Goal: Share content

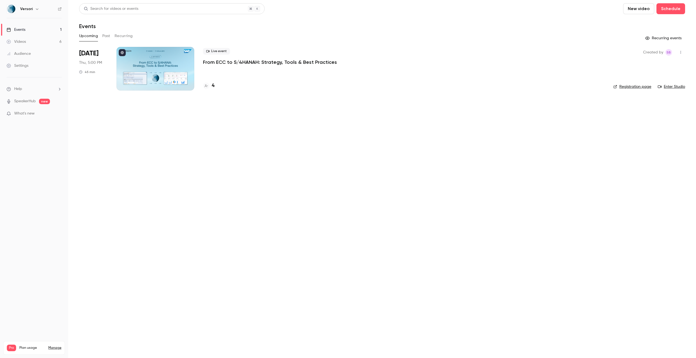
click at [244, 65] on p "From ECC to S/4HANAH: Strategy, Tools & Best Practices" at bounding box center [270, 62] width 134 height 7
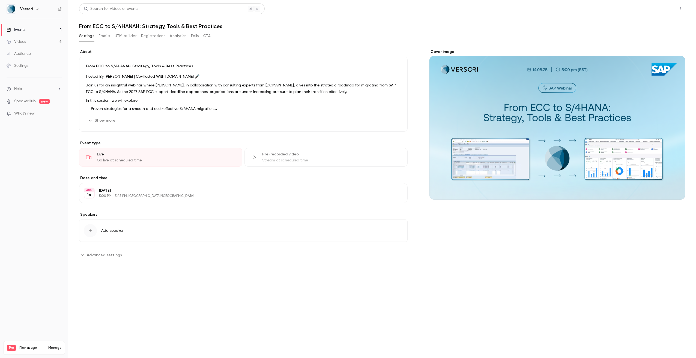
click at [660, 7] on button "Share" at bounding box center [661, 8] width 22 height 11
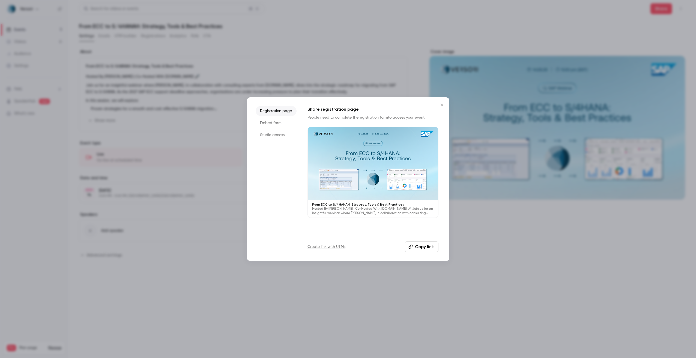
click at [425, 249] on button "Copy link" at bounding box center [422, 246] width 34 height 11
